Goal: Information Seeking & Learning: Check status

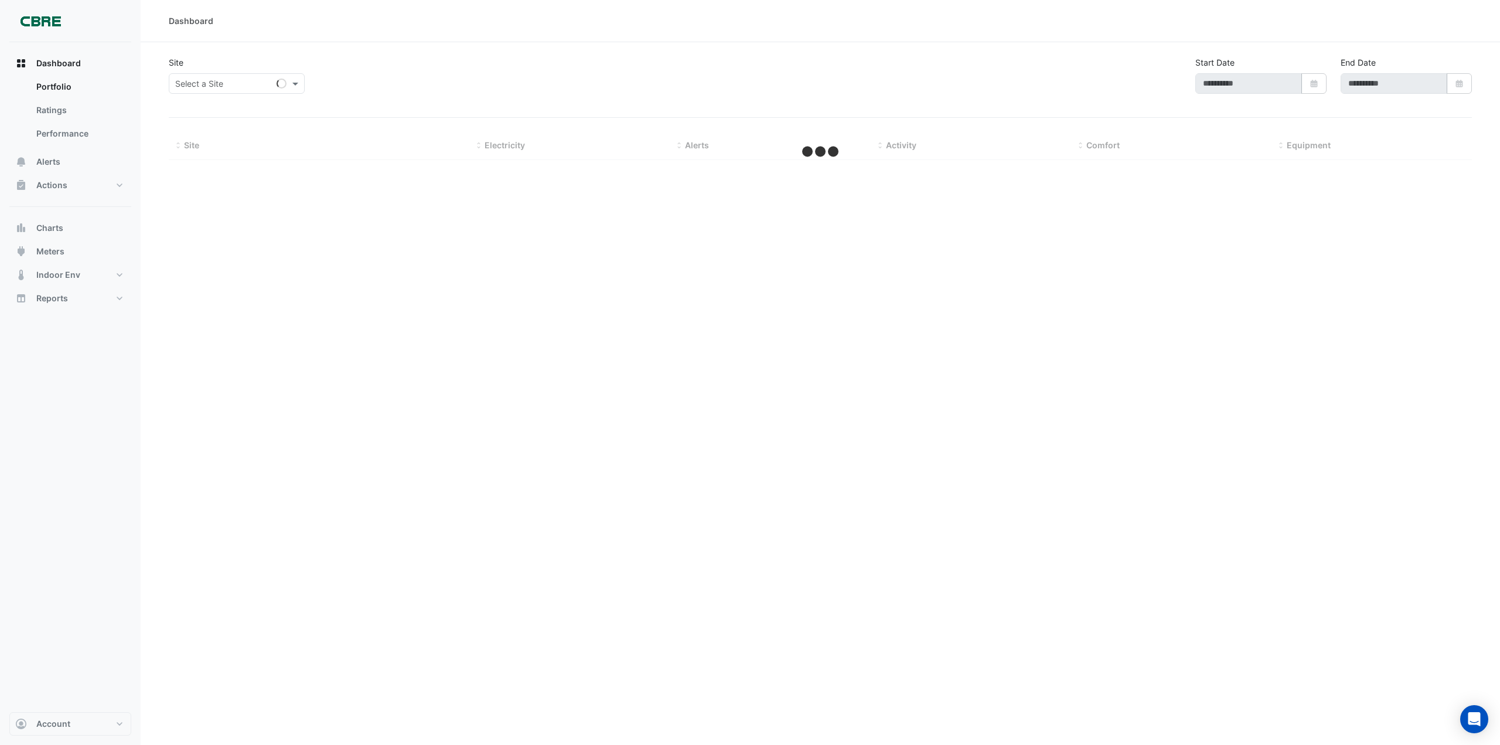
type input "**********"
select select "***"
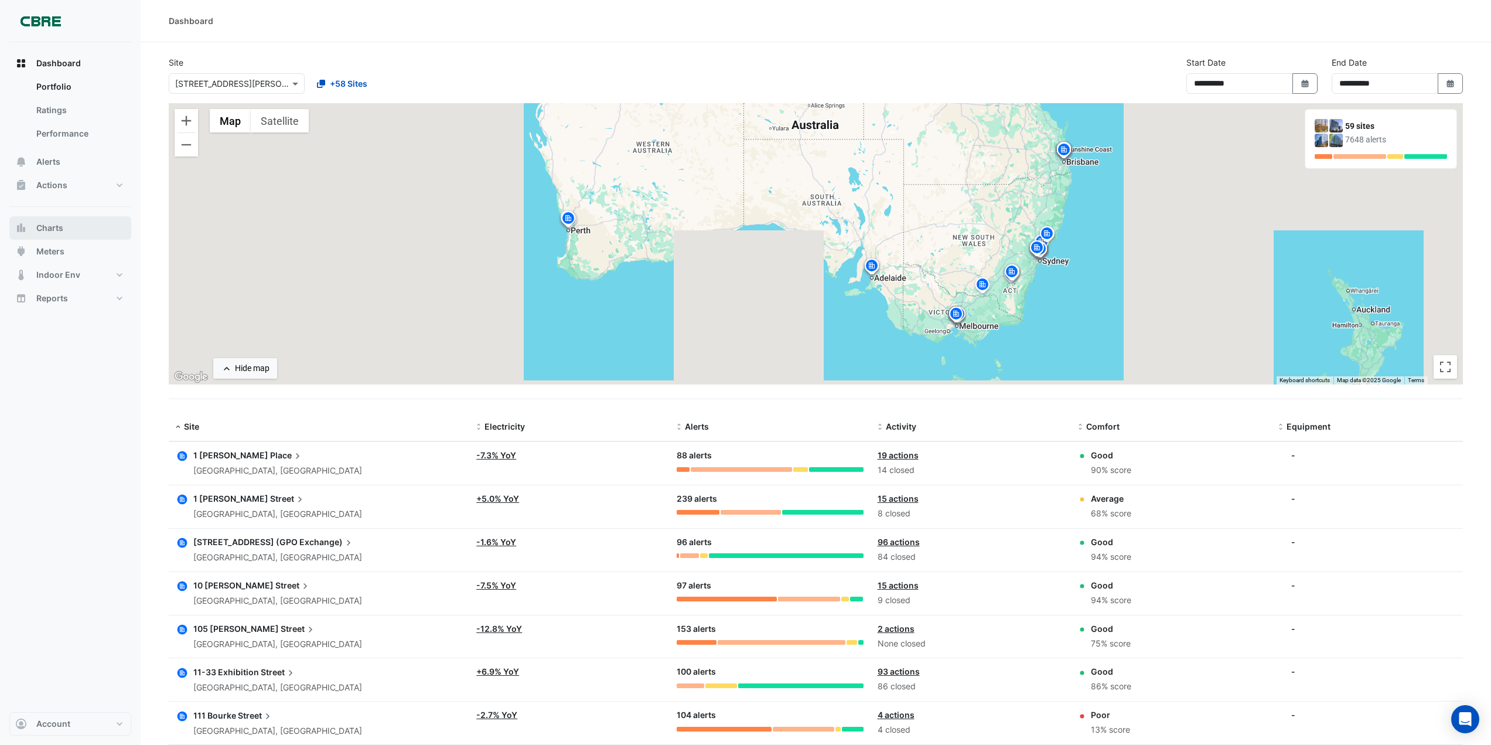
click at [64, 223] on button "Charts" at bounding box center [70, 227] width 122 height 23
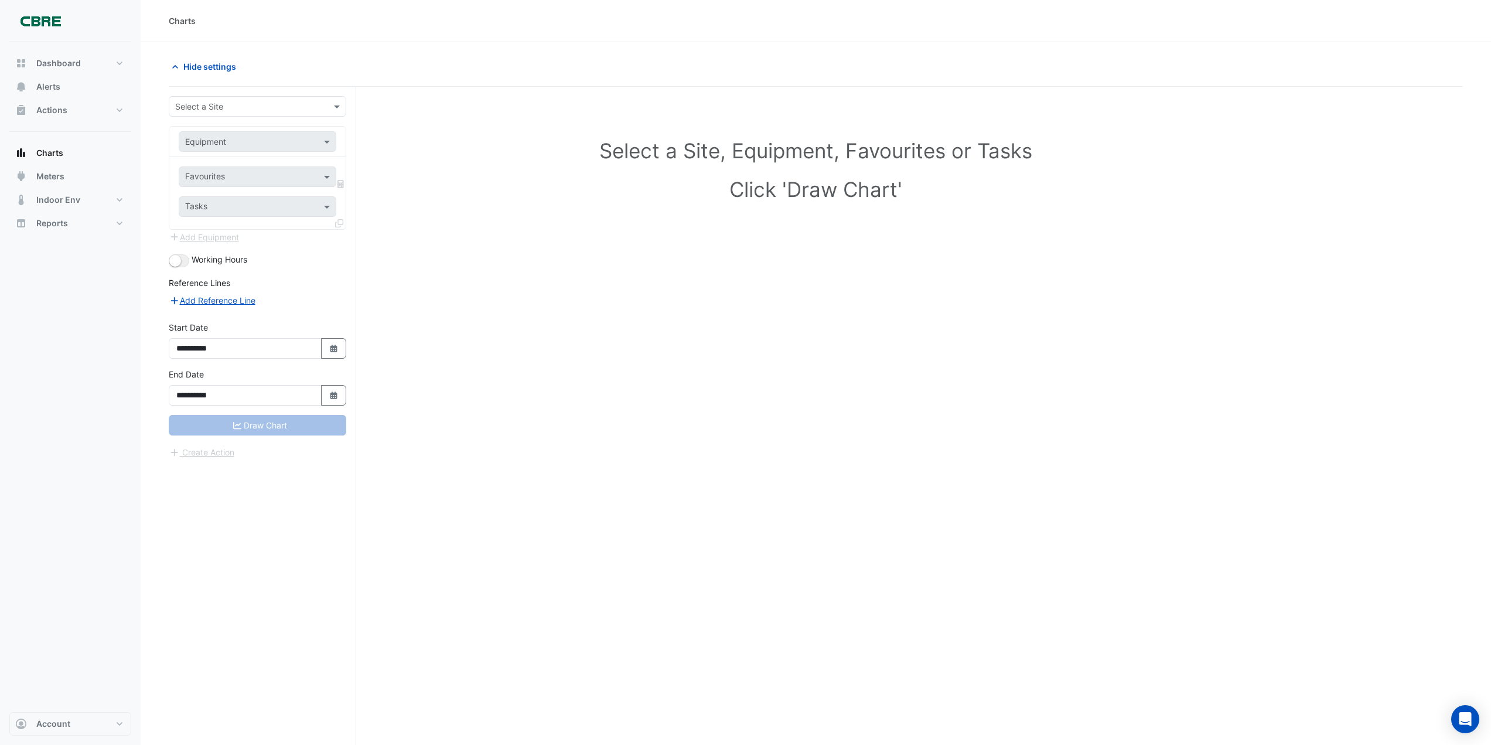
click at [326, 105] on div at bounding box center [257, 106] width 176 height 13
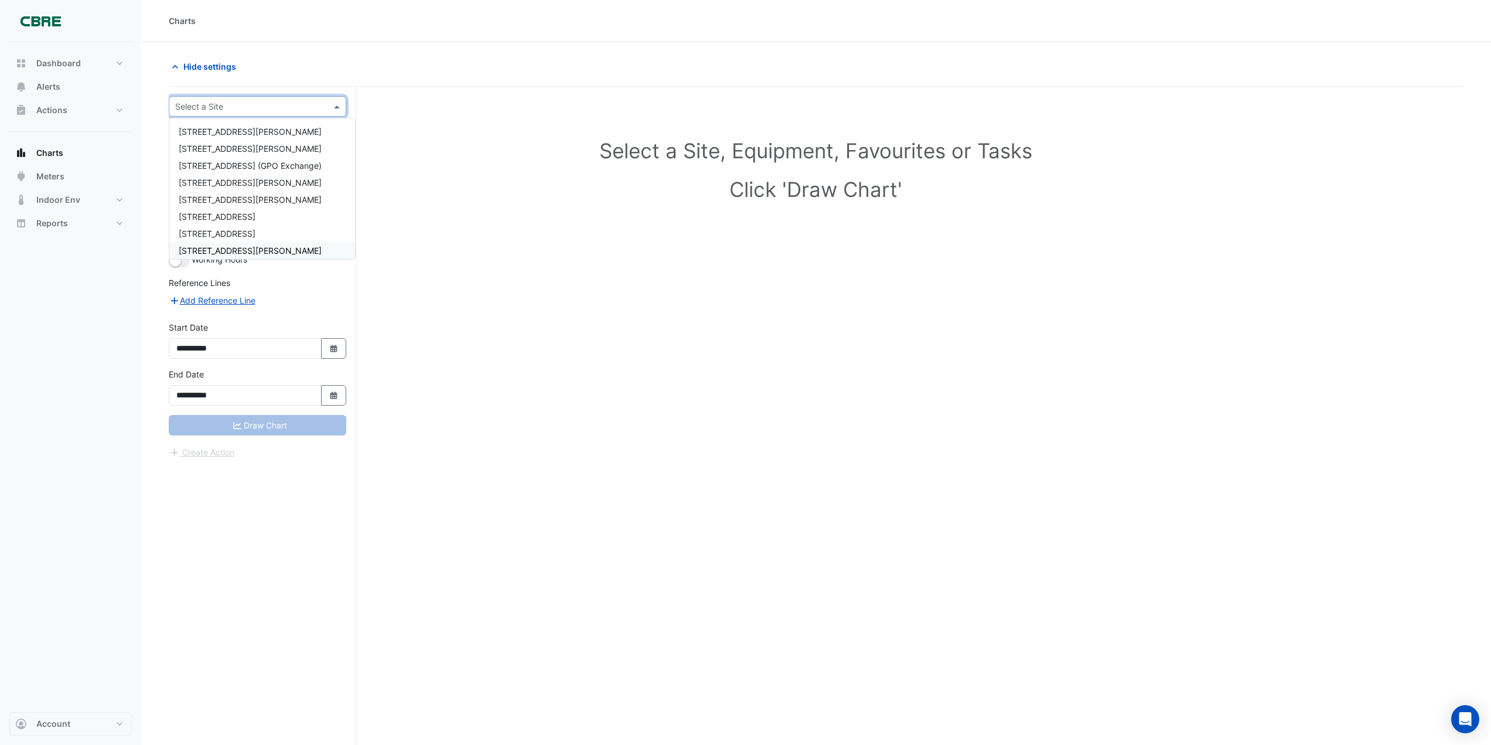
click at [206, 244] on div "[STREET_ADDRESS][PERSON_NAME]" at bounding box center [262, 250] width 186 height 17
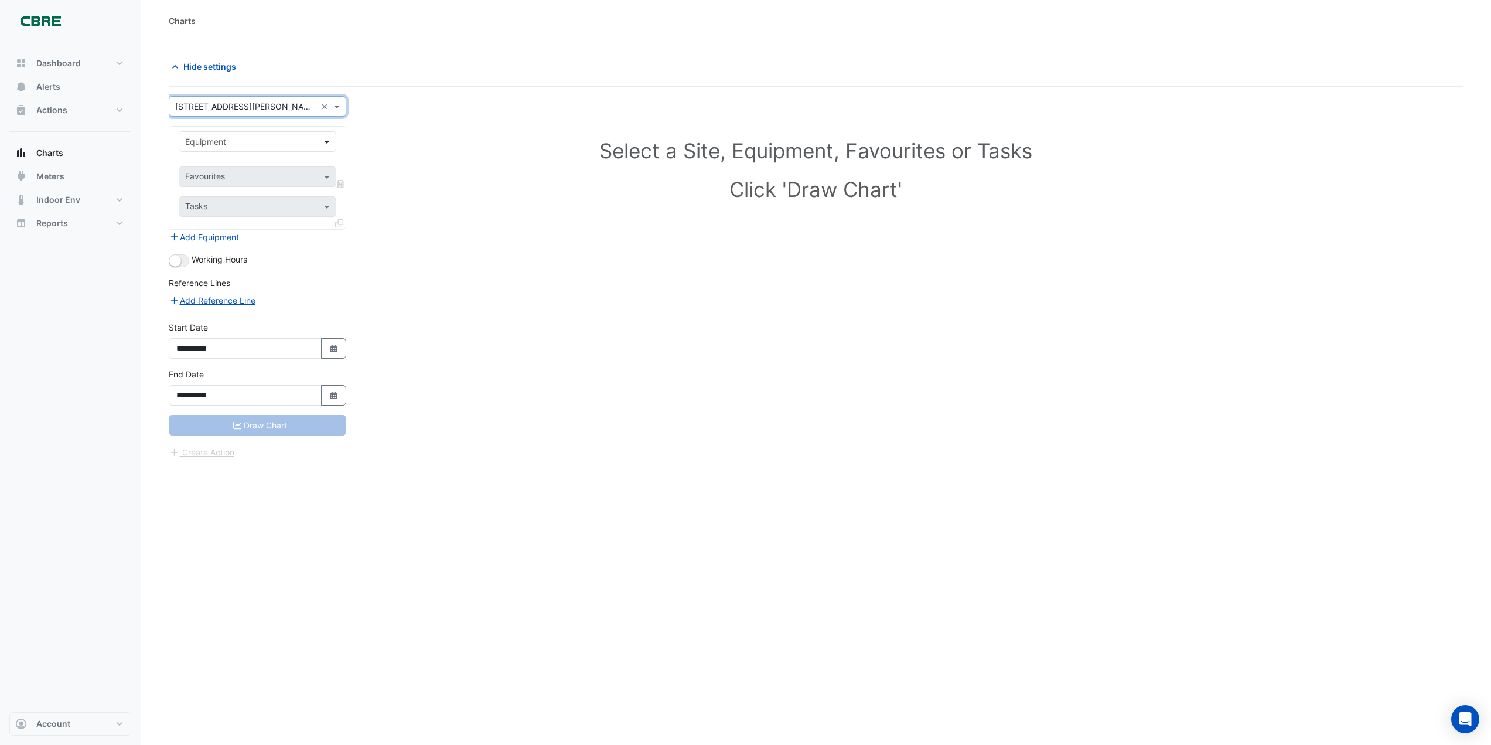
click at [323, 138] on span at bounding box center [328, 141] width 15 height 12
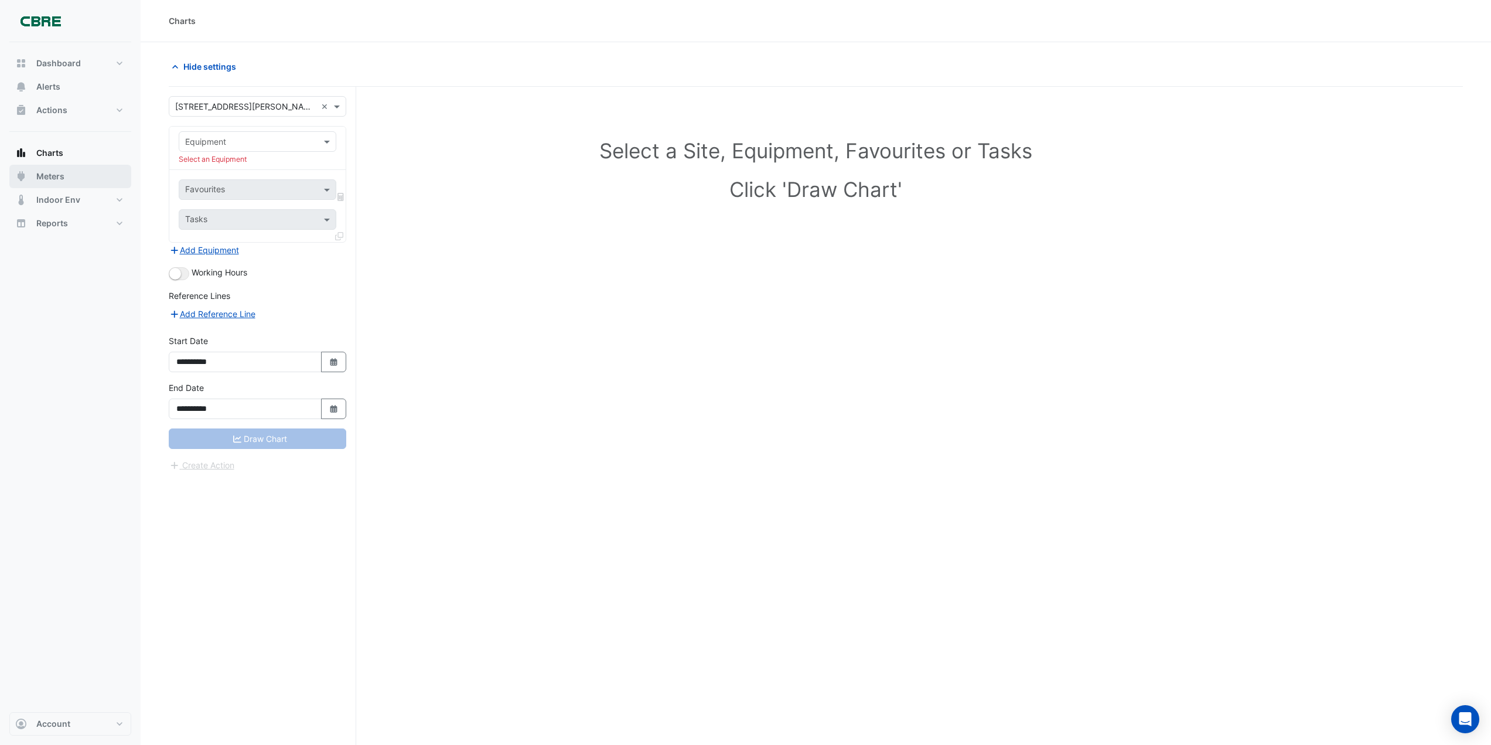
click at [54, 170] on span "Meters" at bounding box center [50, 176] width 28 height 12
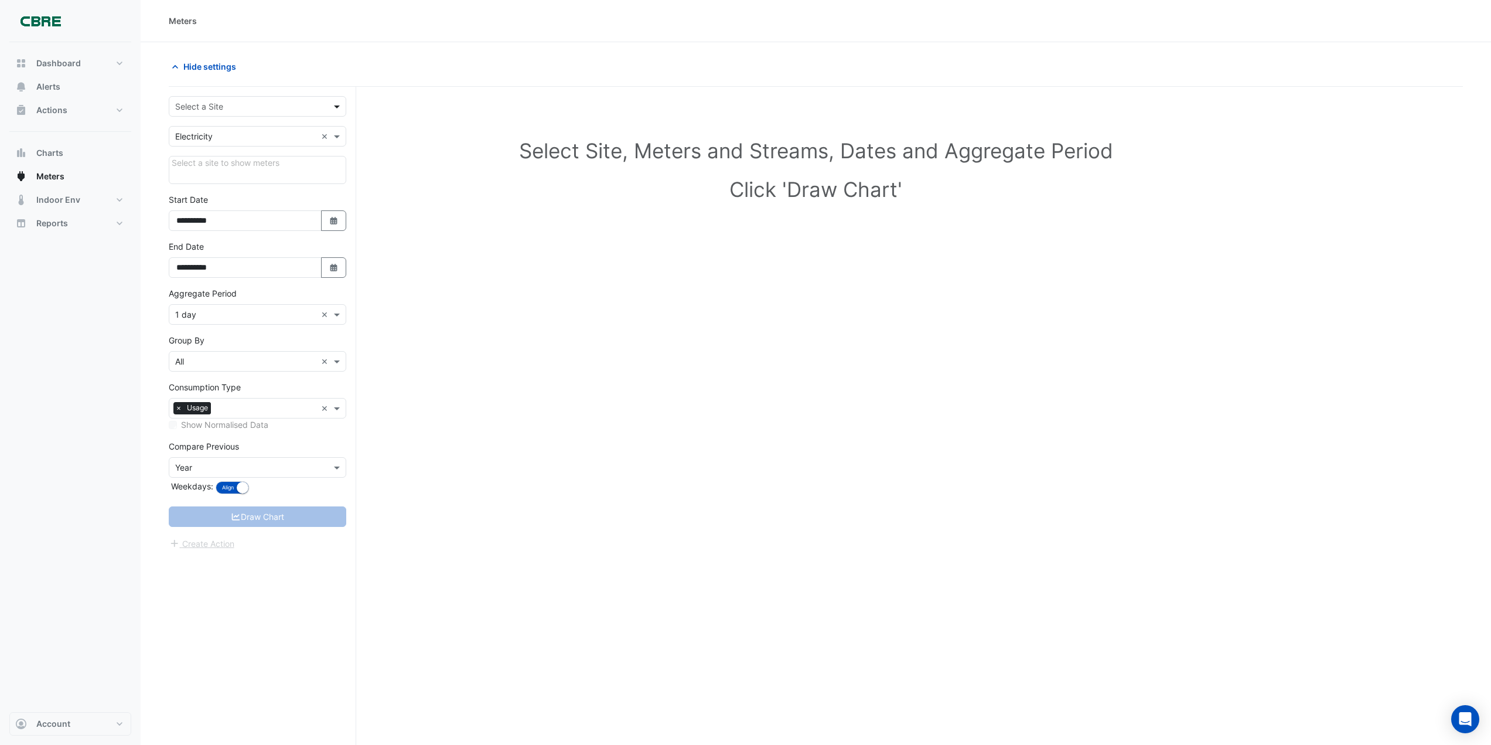
click at [342, 105] on span at bounding box center [338, 106] width 15 height 12
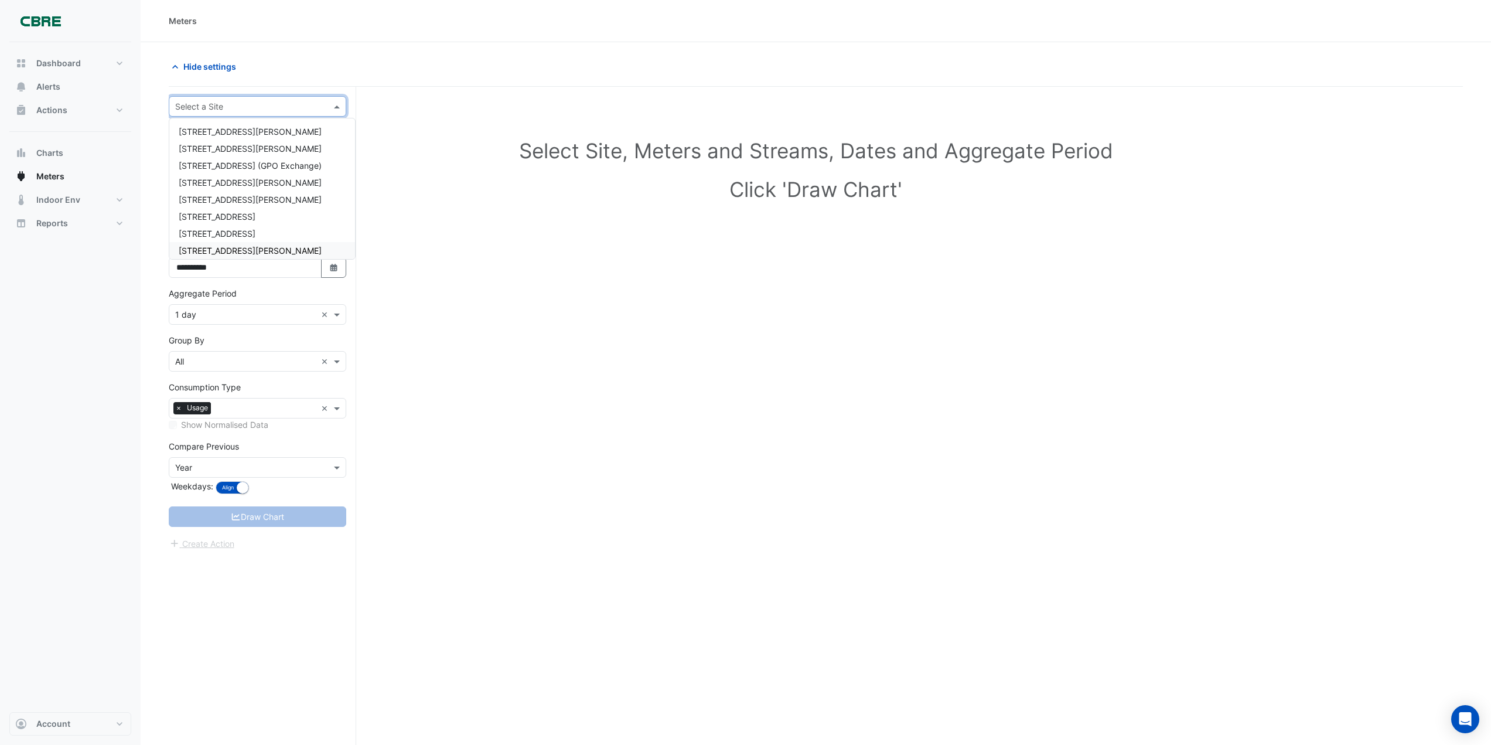
click at [216, 245] on span "[STREET_ADDRESS][PERSON_NAME]" at bounding box center [250, 250] width 143 height 10
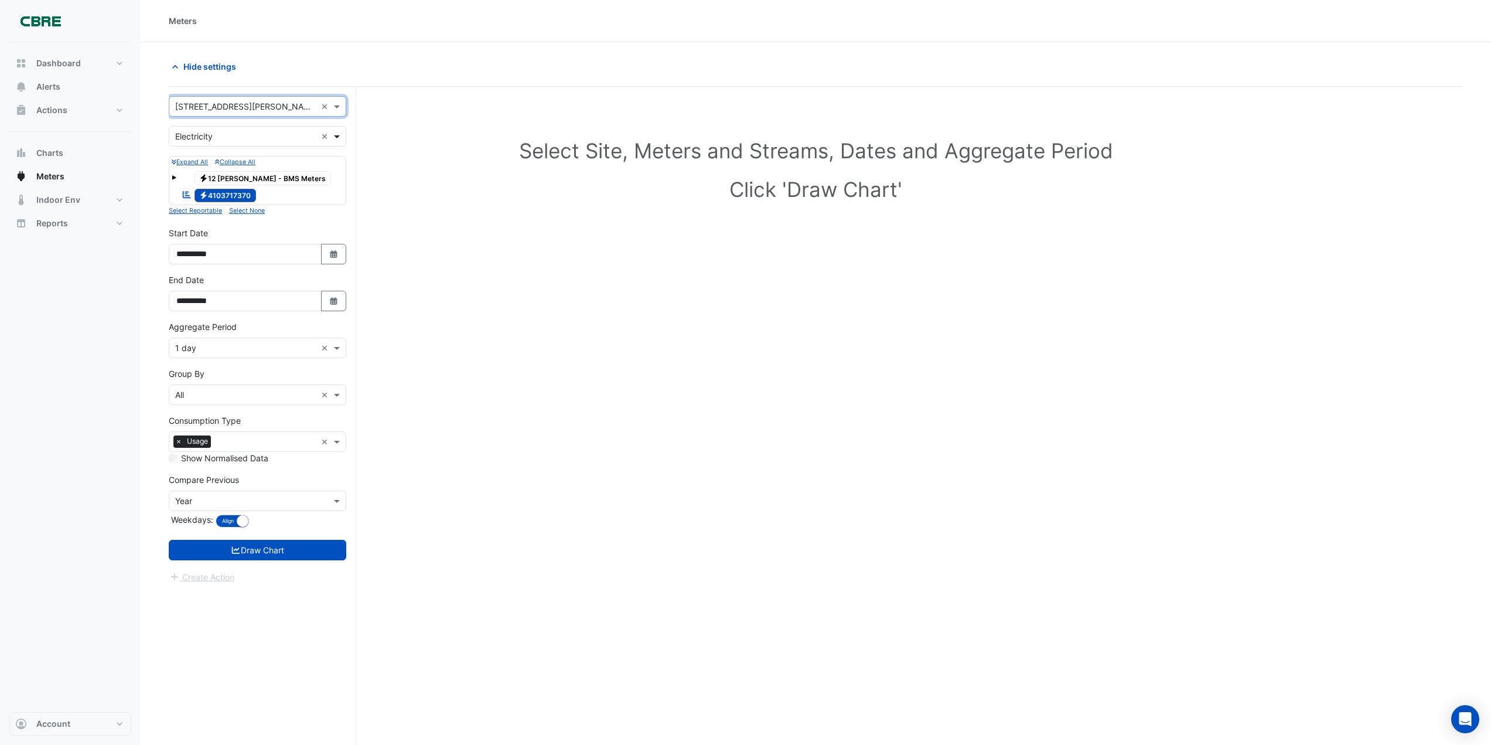
click at [337, 138] on span at bounding box center [338, 136] width 15 height 12
click at [237, 194] on div "Water" at bounding box center [257, 195] width 176 height 17
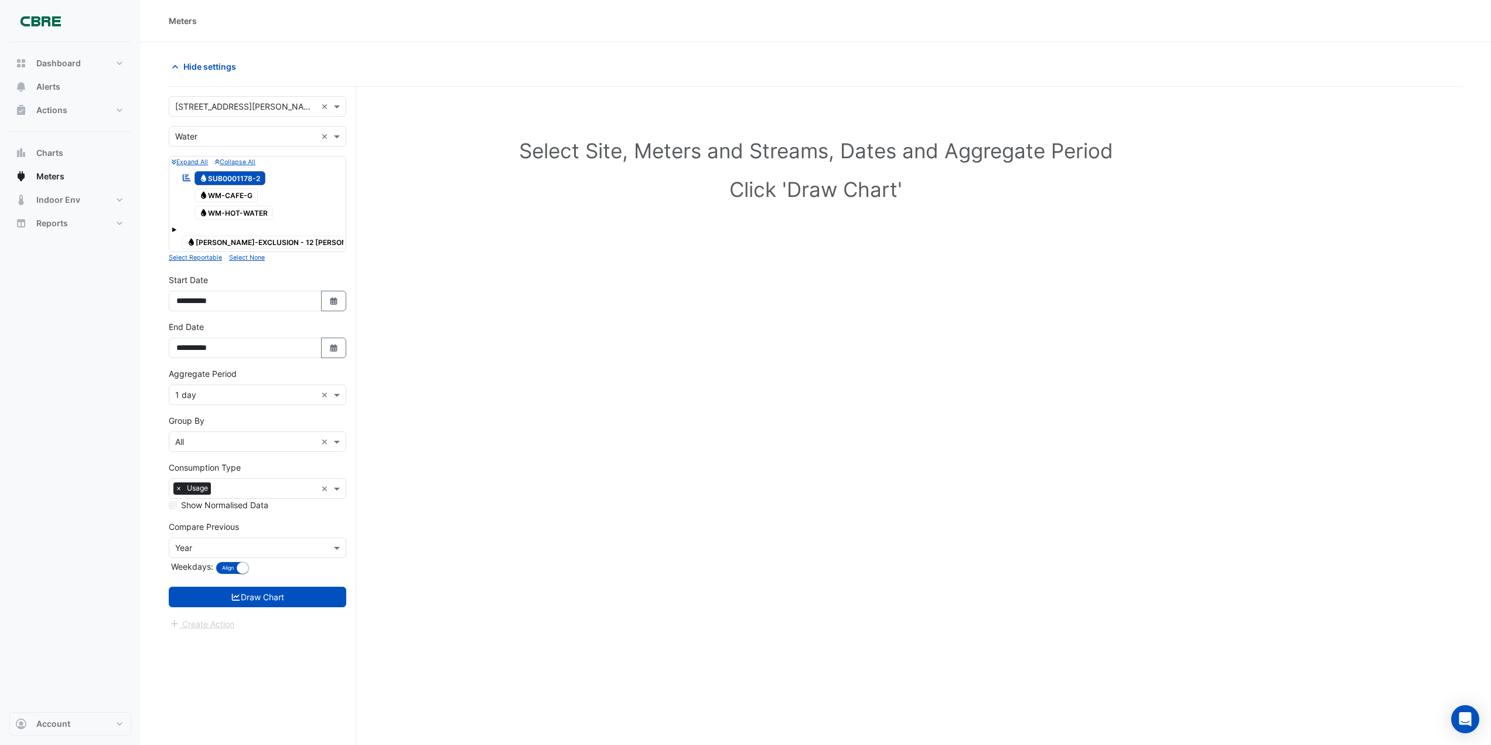
click at [173, 227] on span at bounding box center [174, 229] width 5 height 5
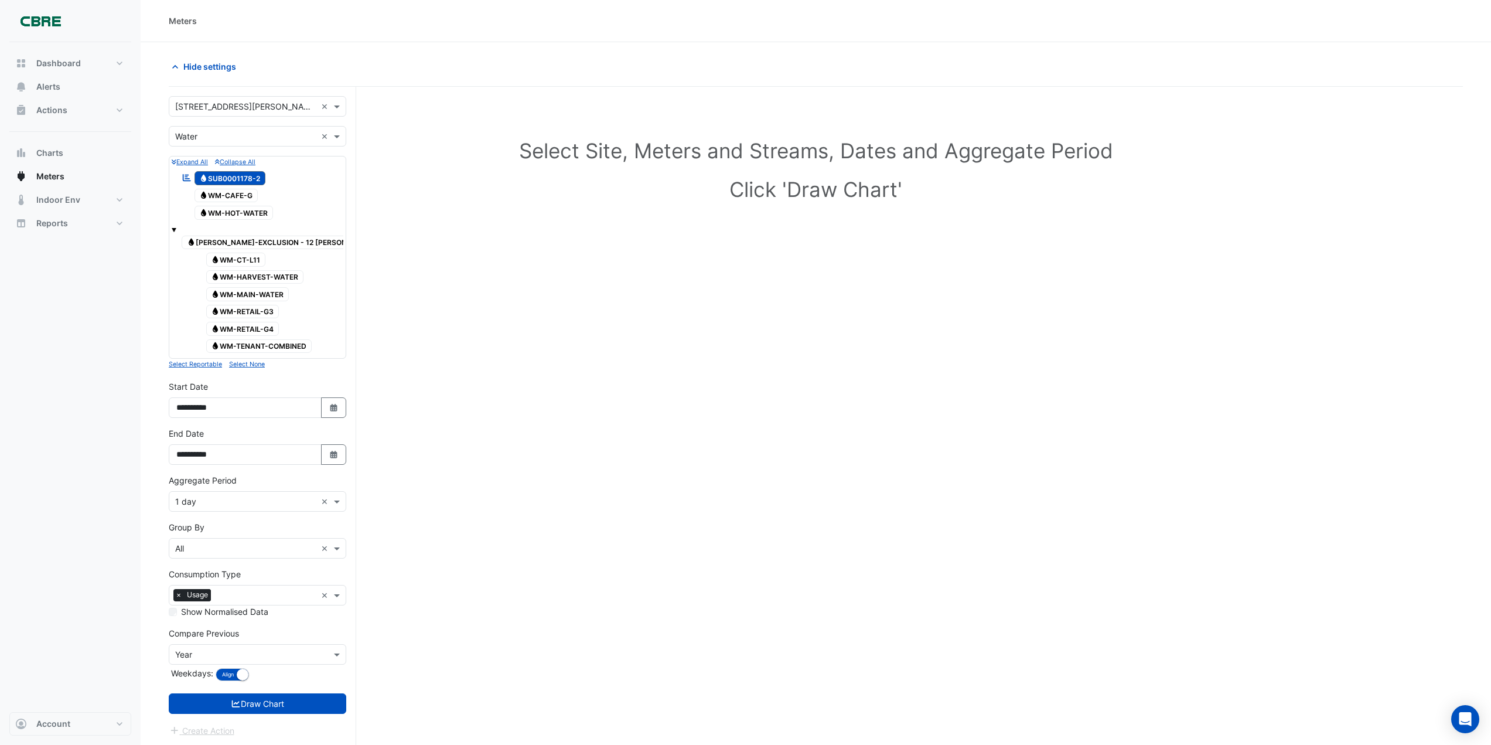
click at [262, 291] on span "Water WM-MAIN-WATER" at bounding box center [247, 294] width 83 height 14
click at [234, 177] on span "Water SUB0001178-2" at bounding box center [229, 178] width 71 height 14
click at [243, 705] on button "Draw Chart" at bounding box center [258, 703] width 178 height 21
